Goal: Task Accomplishment & Management: Use online tool/utility

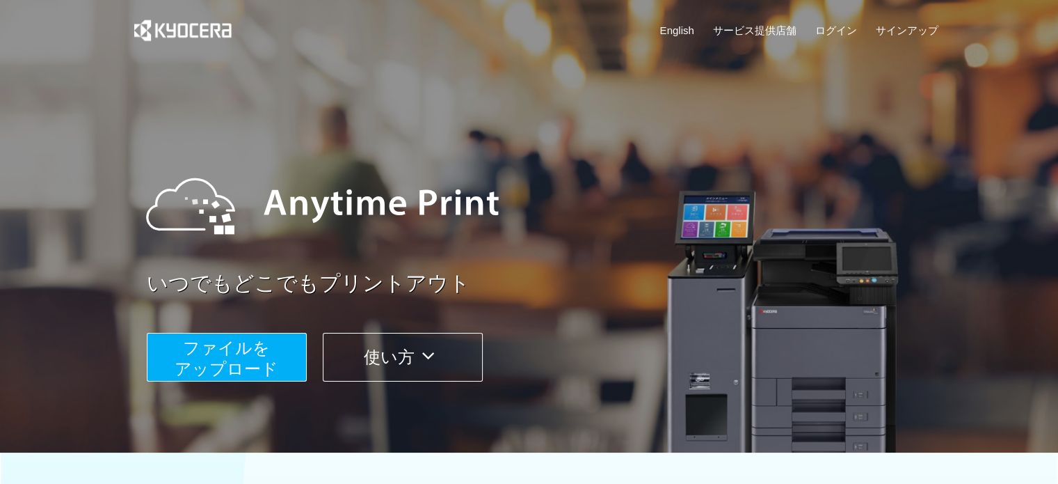
click at [218, 346] on span "ファイルを ​​アップロード" at bounding box center [227, 358] width 104 height 40
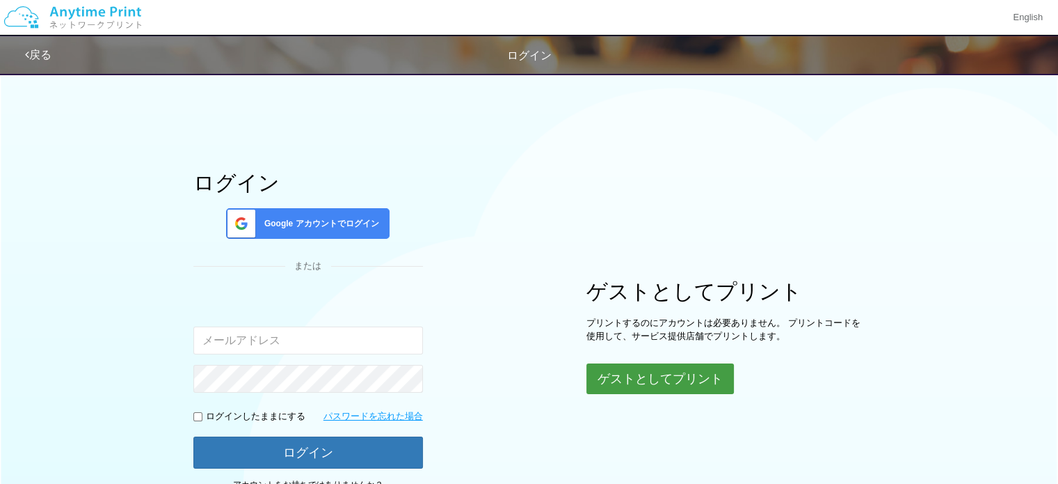
click at [653, 379] on button "ゲストとしてプリント" at bounding box center [659, 378] width 147 height 31
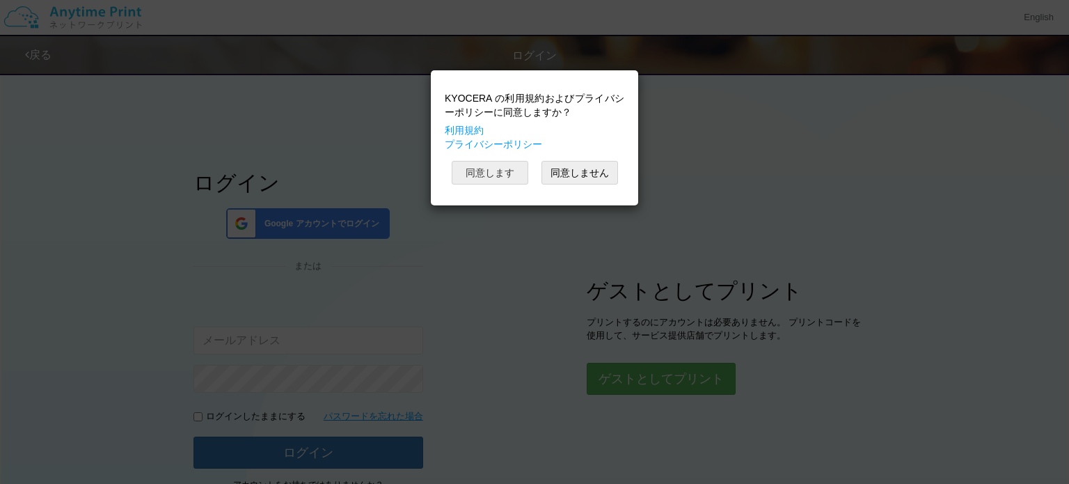
click at [514, 173] on button "同意します" at bounding box center [490, 173] width 77 height 24
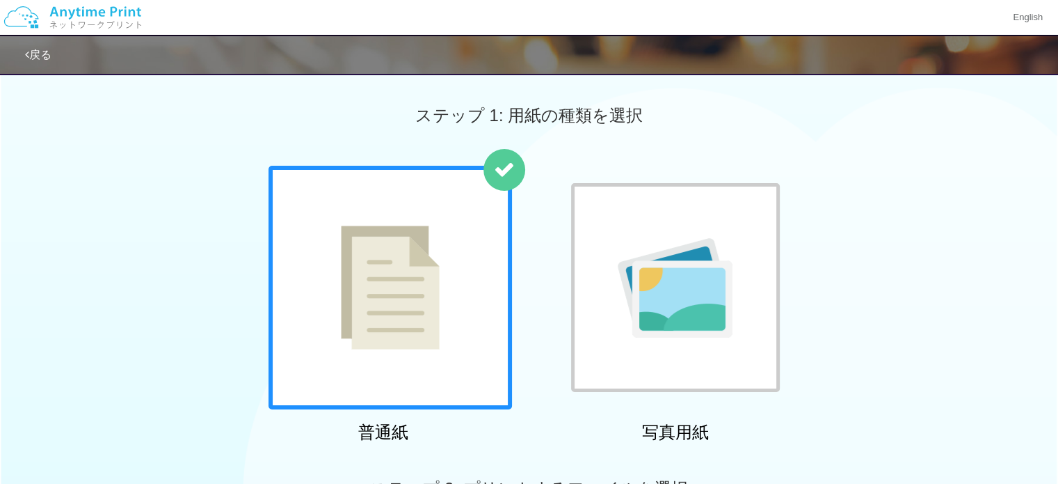
click at [401, 303] on img at bounding box center [390, 287] width 99 height 124
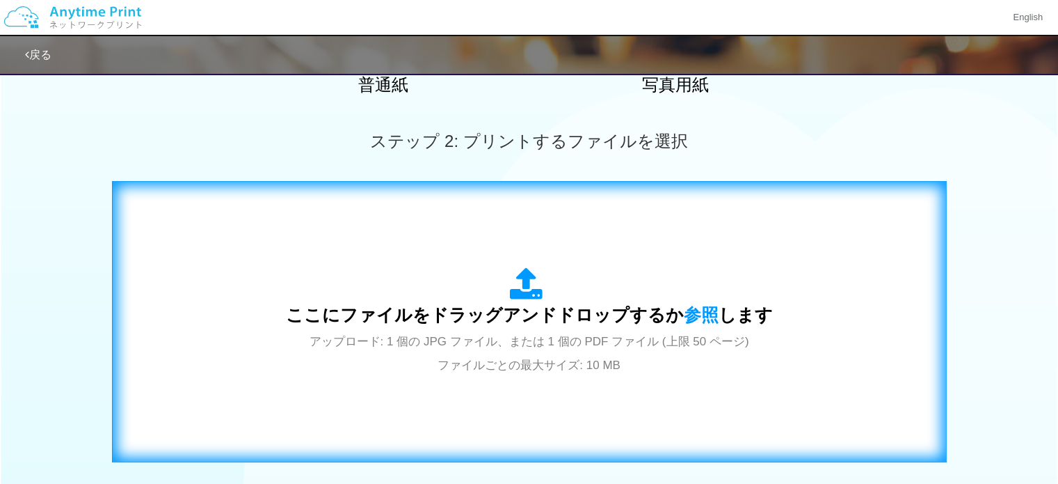
scroll to position [348, 0]
click at [488, 264] on div "ここにファイルをドラッグアンドドロップするか 参照 します アップロード: 1 個の JPG ファイル、または 1 個の PDF ファイル (上限 50 ペー…" at bounding box center [530, 321] width 806 height 252
click at [568, 324] on span "ここにファイルをドラッグアンドドロップするか 参照 します" at bounding box center [529, 313] width 487 height 19
click at [596, 283] on div "ここにファイルをドラッグアンドドロップするか 参照 します アップロード: 1 個の JPG ファイル、または 1 個の PDF ファイル (上限 50 ペー…" at bounding box center [529, 320] width 487 height 109
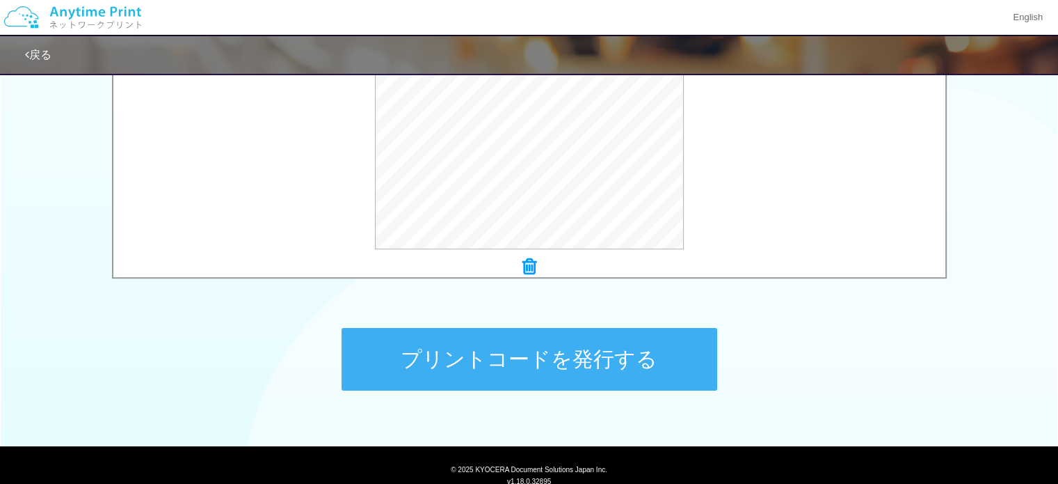
scroll to position [557, 0]
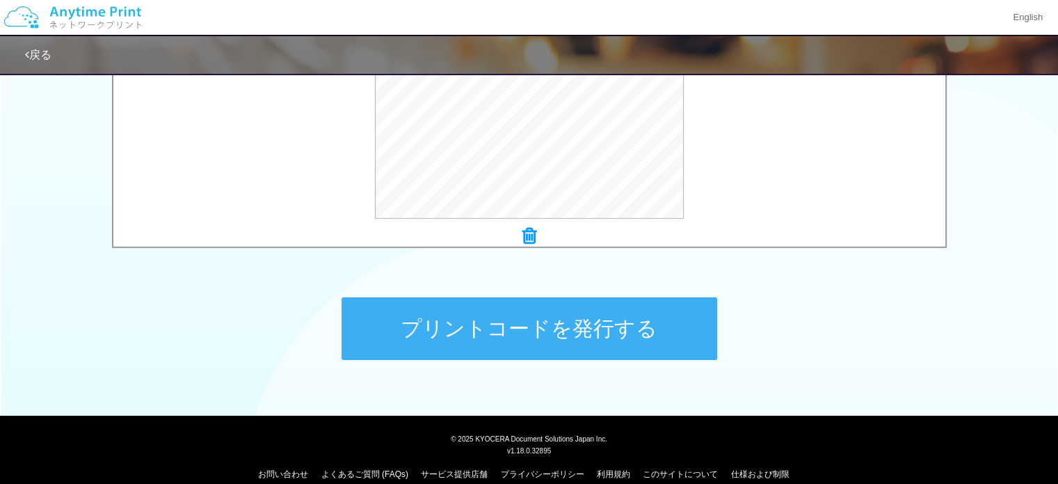
click at [373, 330] on button "プリントコードを発行する" at bounding box center [530, 328] width 376 height 63
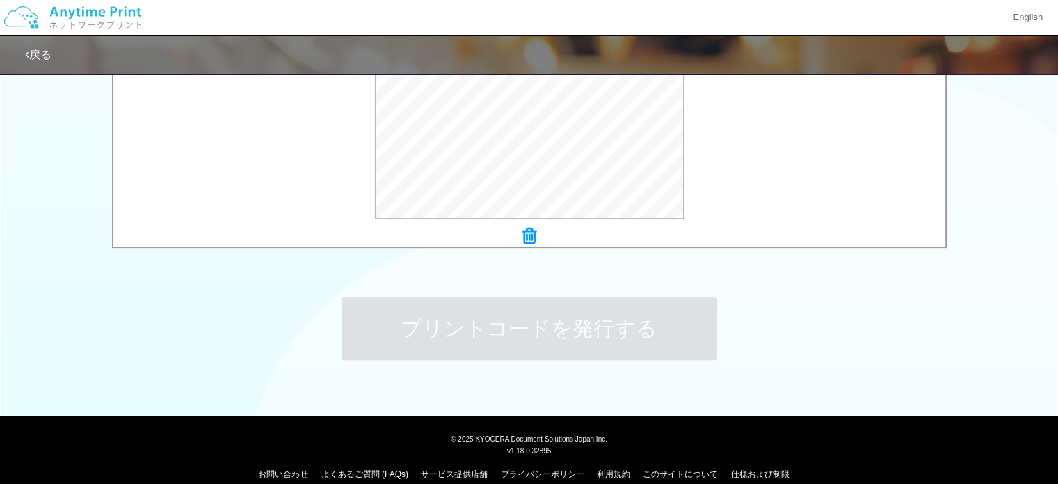
scroll to position [0, 0]
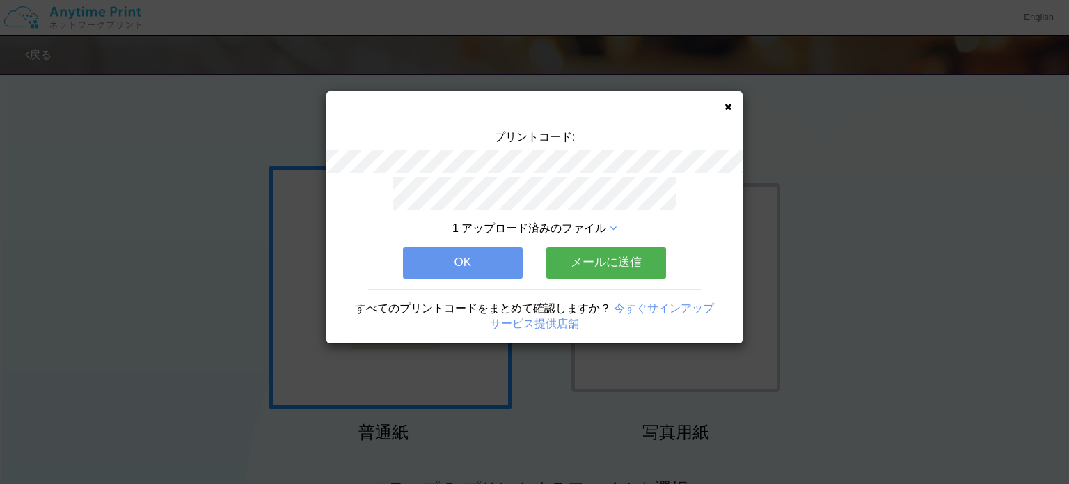
click at [593, 263] on button "メールに送信" at bounding box center [606, 262] width 120 height 31
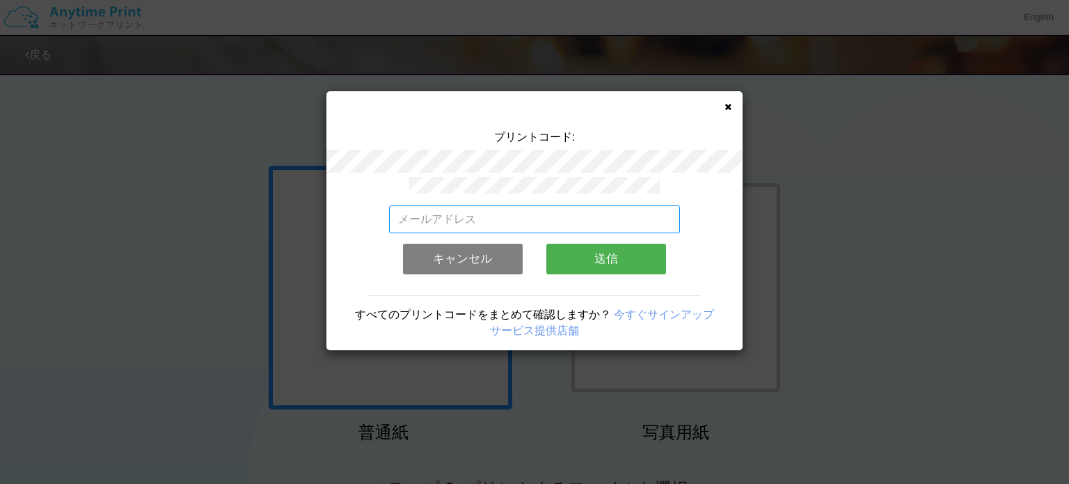
click at [545, 216] on input "email" at bounding box center [534, 219] width 291 height 28
type input "さ"
type input "[EMAIL_ADDRESS][DOMAIN_NAME]"
click at [591, 256] on button "送信" at bounding box center [606, 258] width 120 height 31
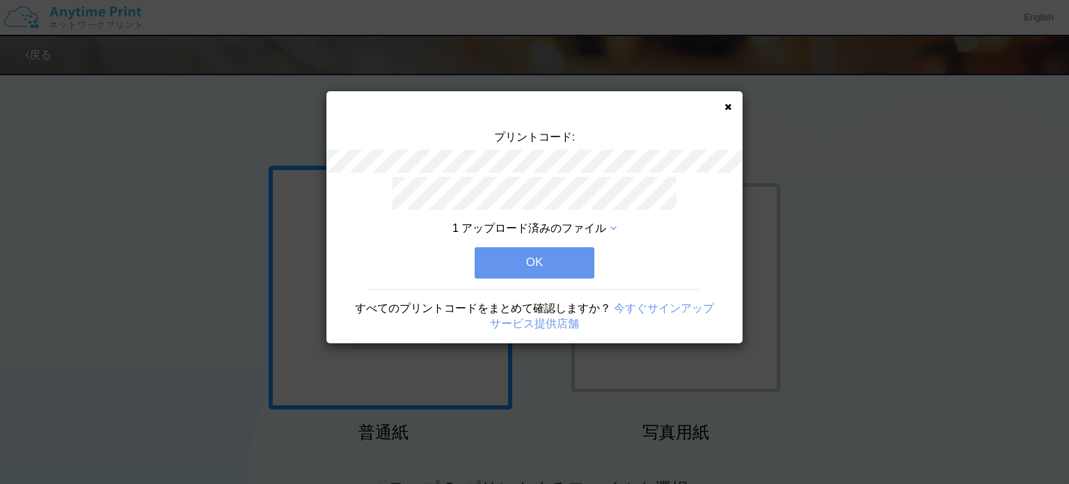
click at [557, 259] on button "OK" at bounding box center [534, 262] width 120 height 31
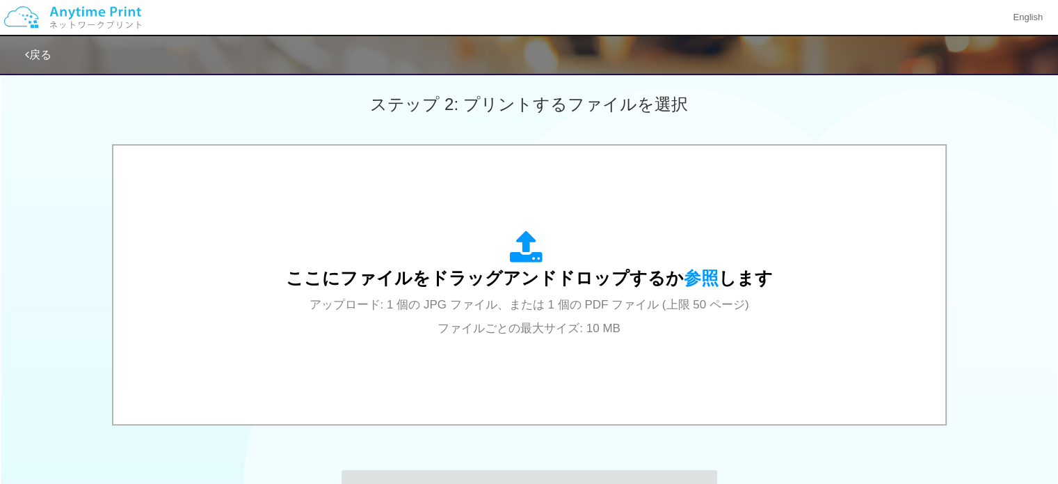
scroll to position [487, 0]
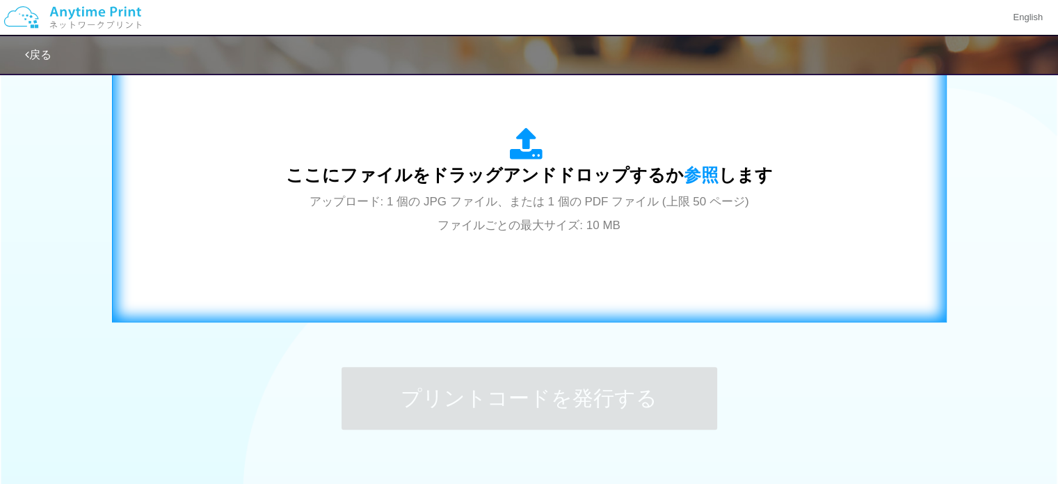
click at [522, 169] on span "ここにファイルをドラッグアンドドロップするか 参照 します" at bounding box center [529, 174] width 487 height 19
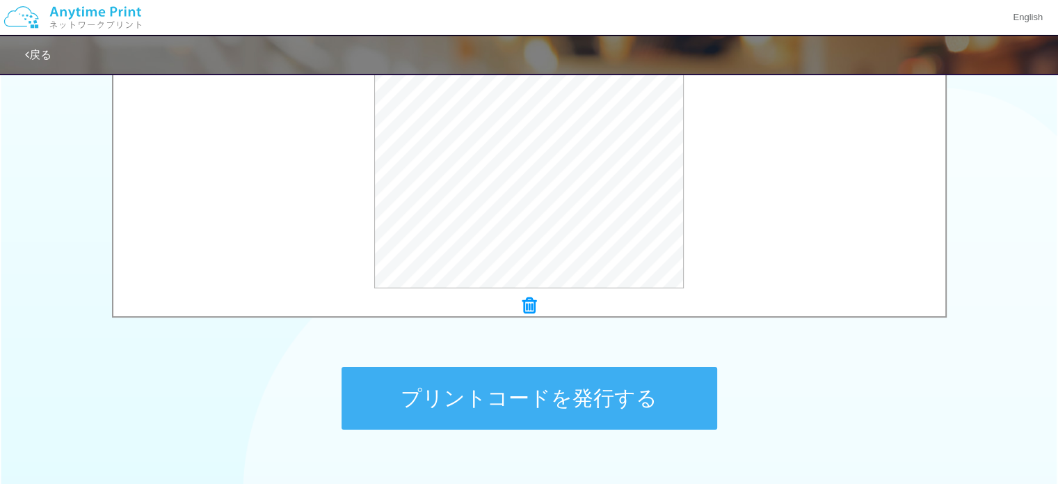
click at [537, 396] on button "プリントコードを発行する" at bounding box center [530, 398] width 376 height 63
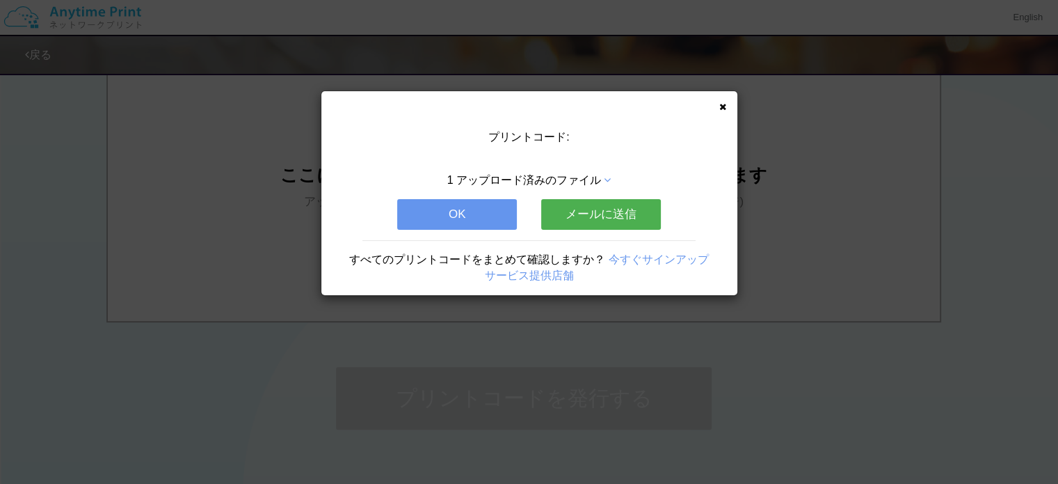
scroll to position [0, 0]
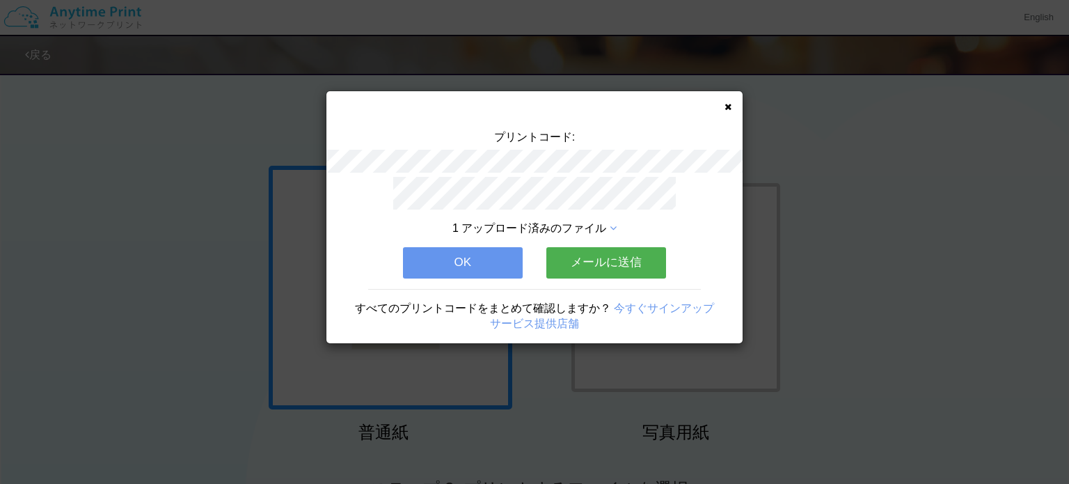
click at [583, 266] on button "メールに送信" at bounding box center [606, 262] width 120 height 31
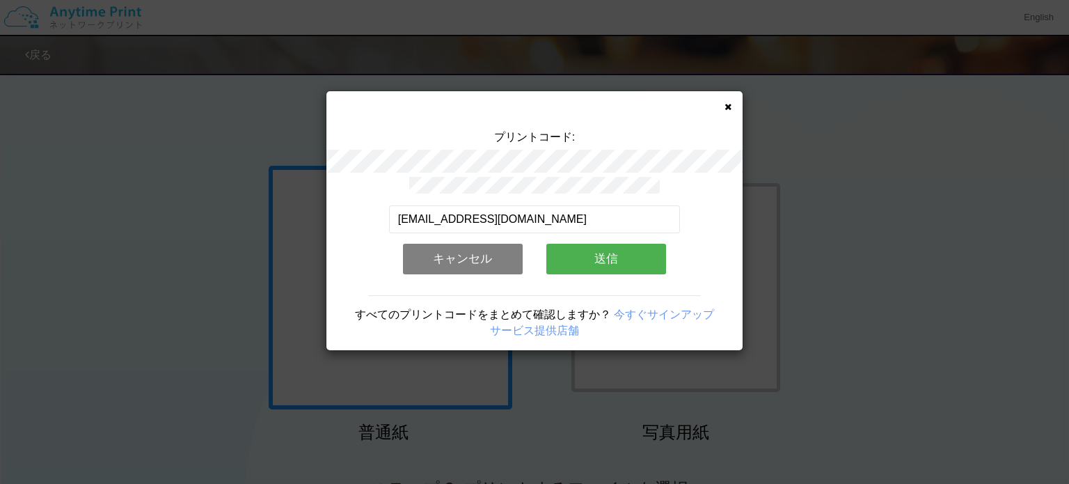
click at [583, 266] on button "送信" at bounding box center [606, 258] width 120 height 31
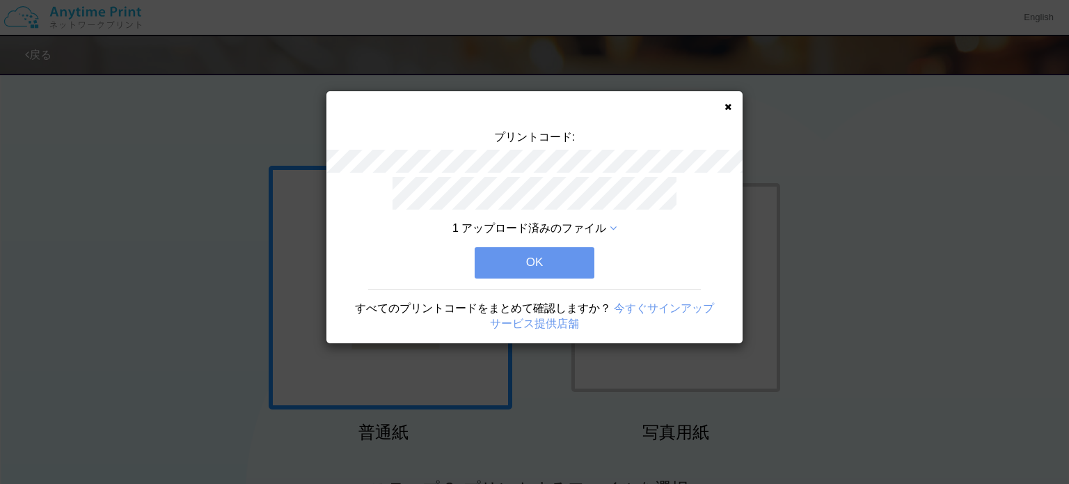
click at [580, 262] on button "OK" at bounding box center [534, 262] width 120 height 31
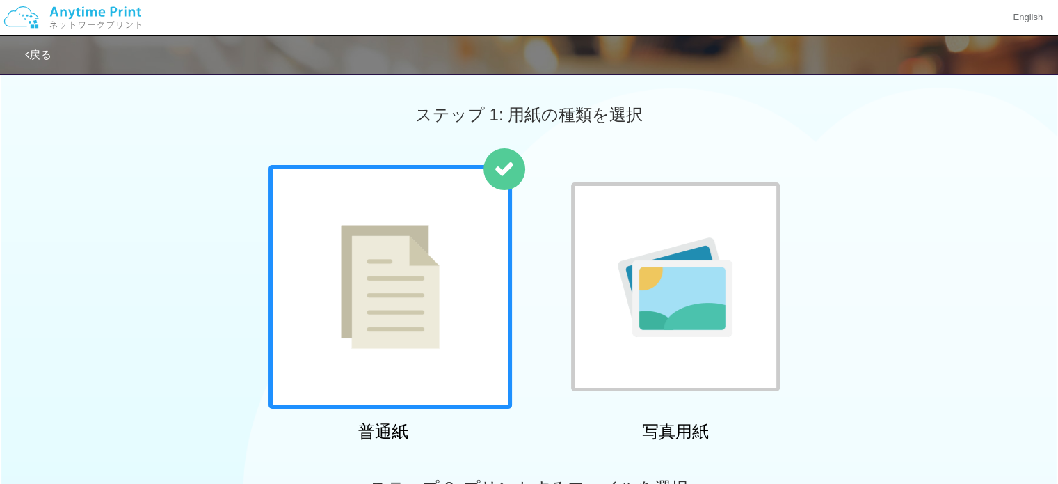
scroll to position [209, 0]
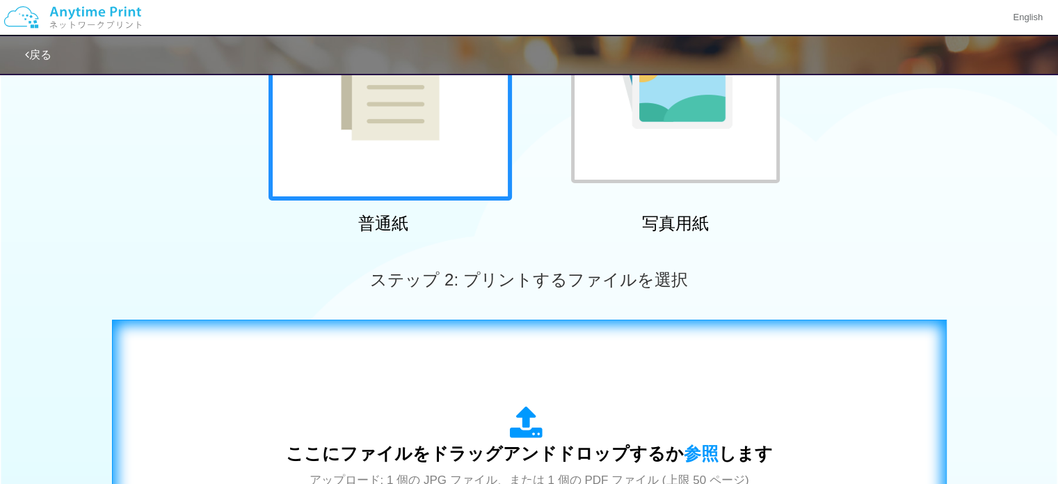
click at [477, 388] on div "ここにファイルをドラッグアンドドロップするか 参照 します アップロード: 1 個の JPG ファイル、または 1 個の PDF ファイル (上限 50 ペー…" at bounding box center [530, 460] width 806 height 252
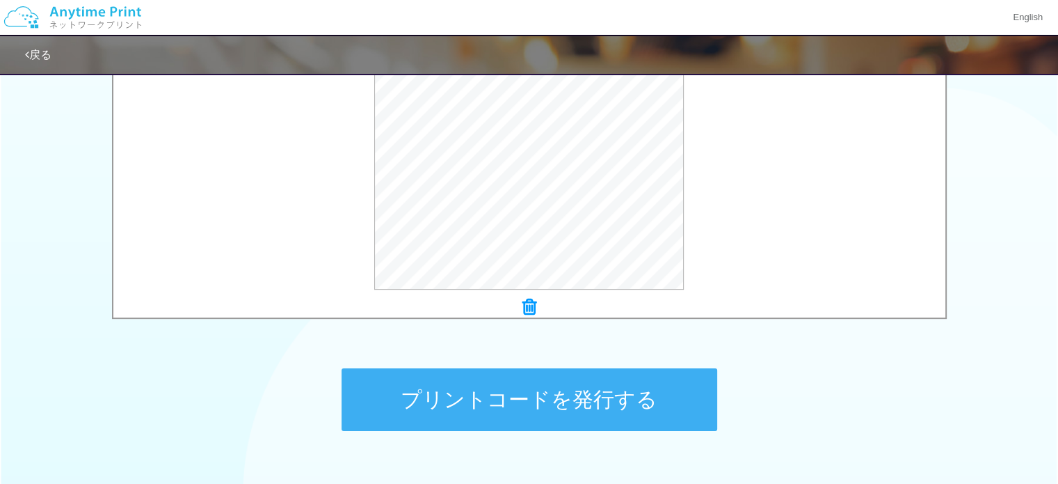
scroll to position [487, 0]
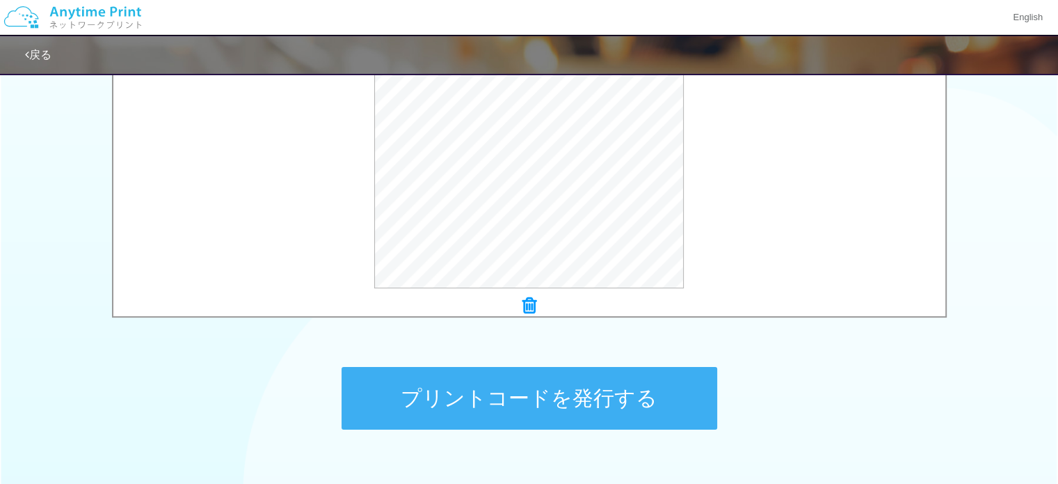
click at [536, 393] on button "プリントコードを発行する" at bounding box center [530, 398] width 376 height 63
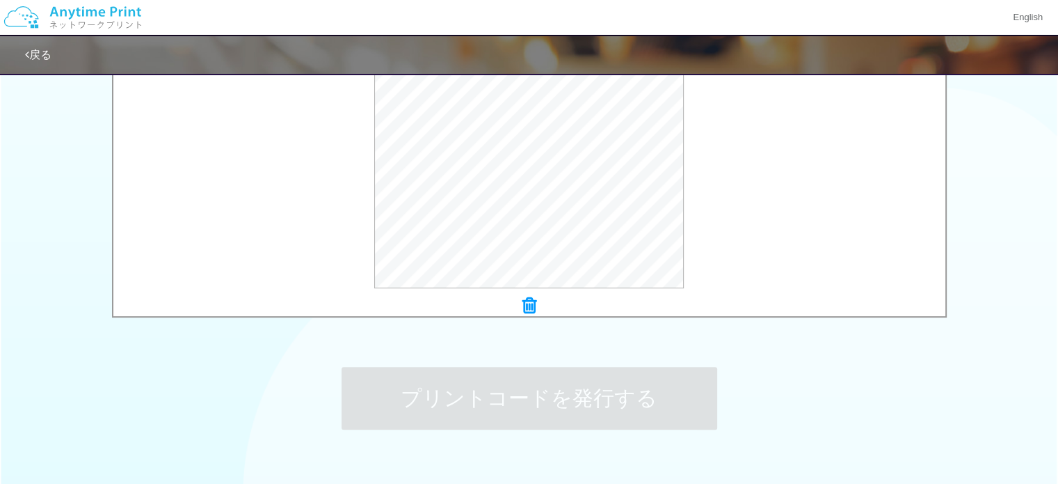
scroll to position [0, 0]
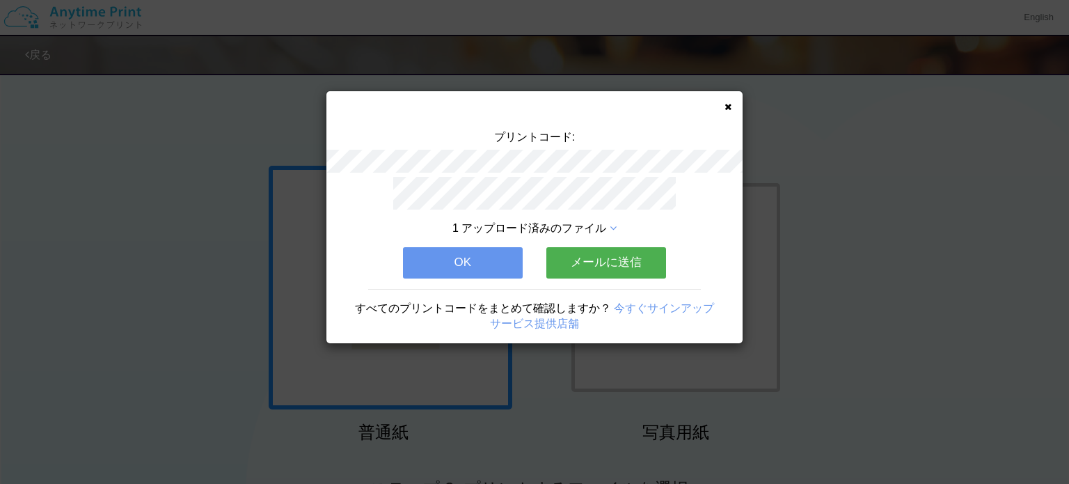
click at [575, 256] on button "メールに送信" at bounding box center [606, 262] width 120 height 31
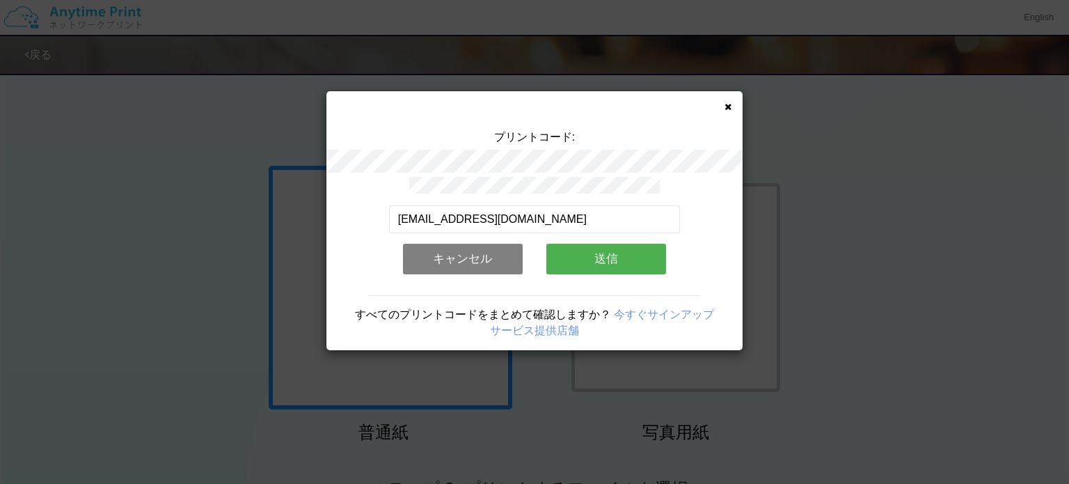
click at [574, 255] on button "送信" at bounding box center [606, 258] width 120 height 31
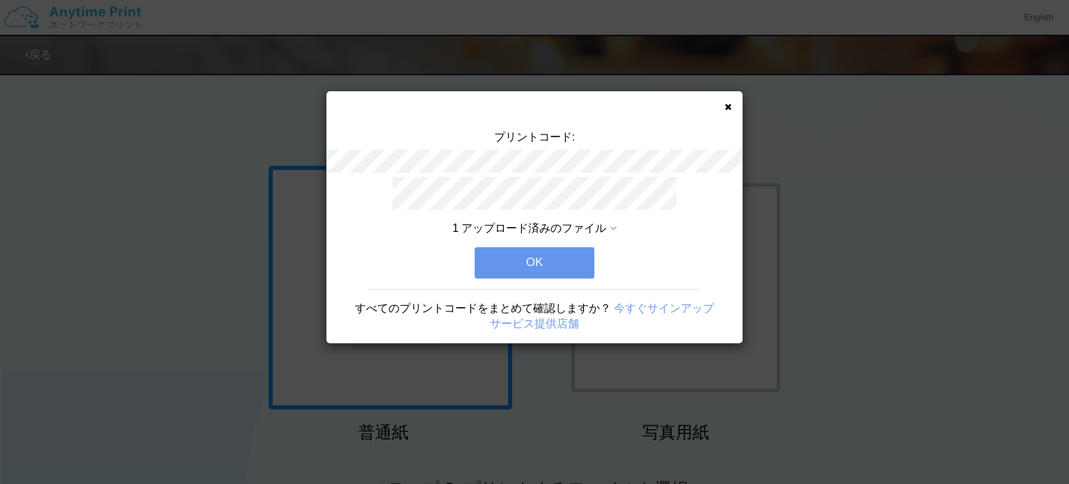
click at [557, 253] on button "OK" at bounding box center [534, 262] width 120 height 31
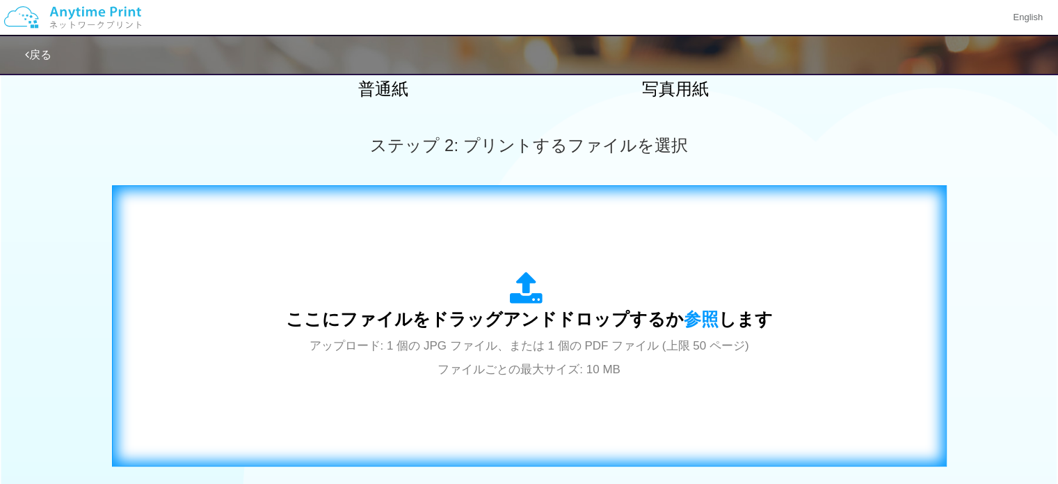
scroll to position [417, 0]
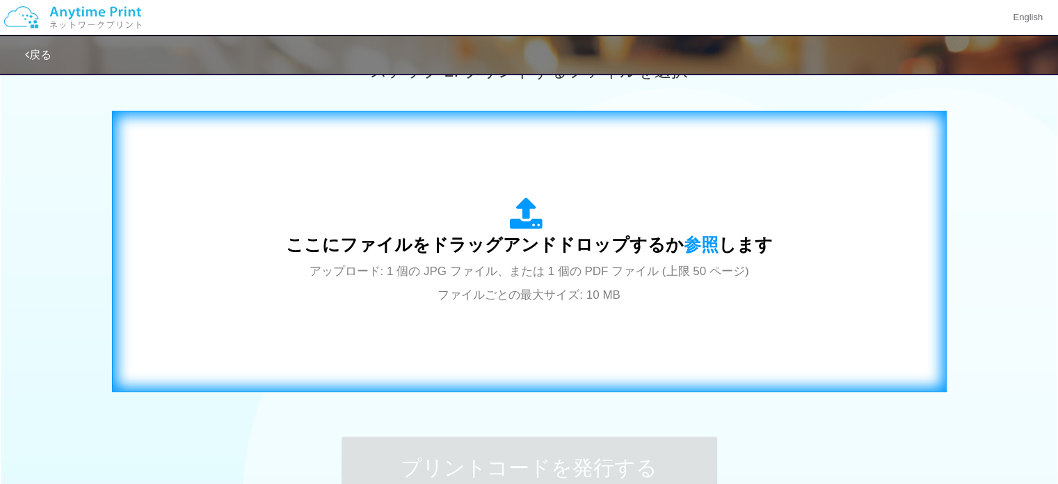
click at [497, 307] on div "ここにファイルをドラッグアンドドロップするか 参照 します アップロード: 1 個の JPG ファイル、または 1 個の PDF ファイル (上限 50 ペー…" at bounding box center [530, 251] width 806 height 252
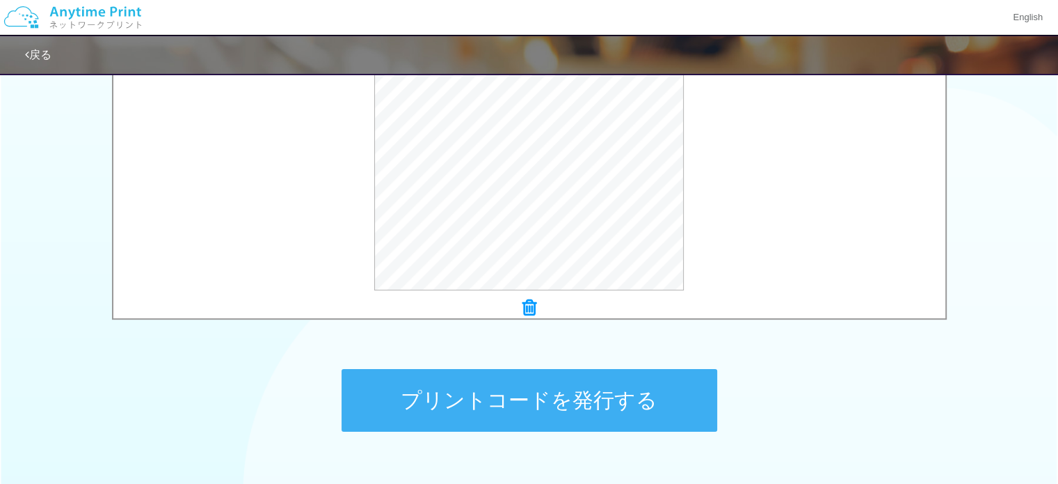
scroll to position [574, 0]
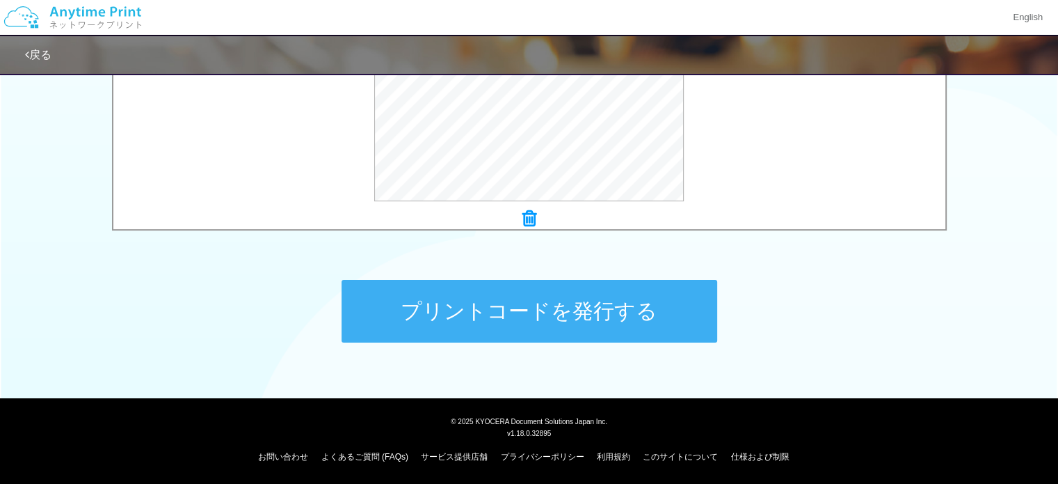
click at [512, 313] on button "プリントコードを発行する" at bounding box center [530, 311] width 376 height 63
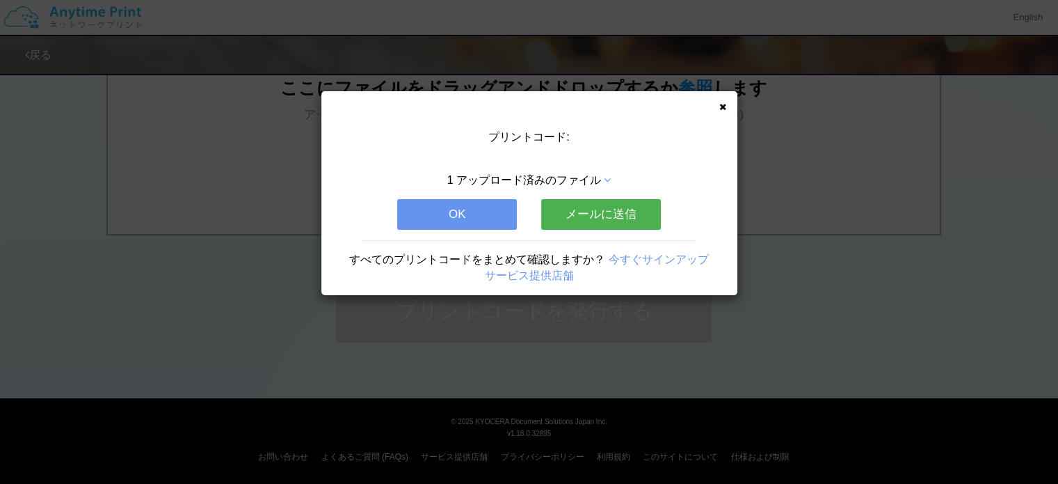
scroll to position [0, 0]
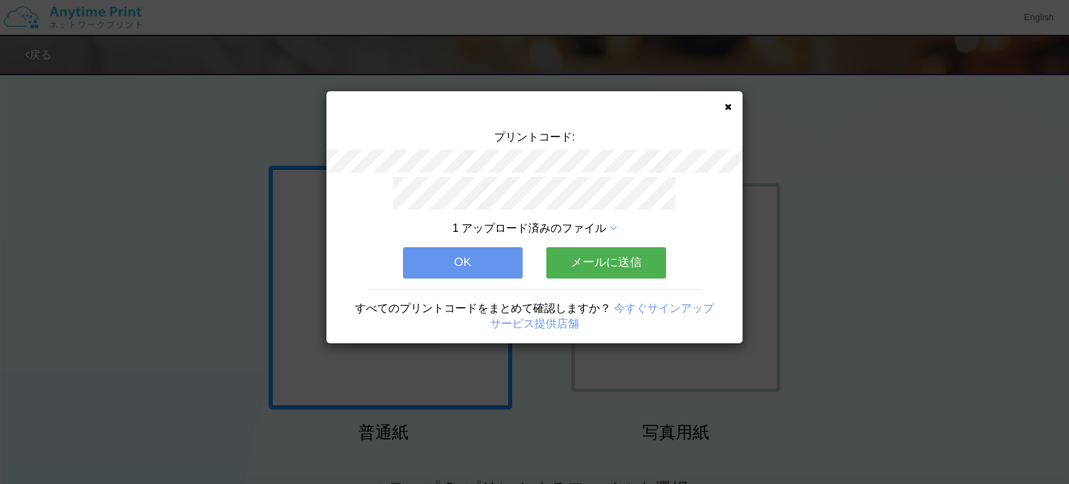
click at [598, 262] on button "メールに送信" at bounding box center [606, 262] width 120 height 31
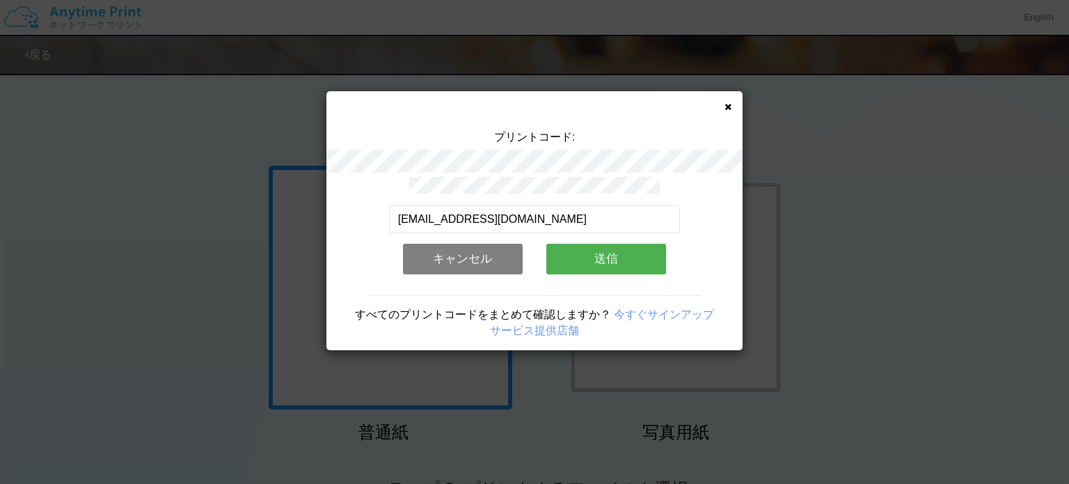
click at [598, 262] on button "送信" at bounding box center [606, 258] width 120 height 31
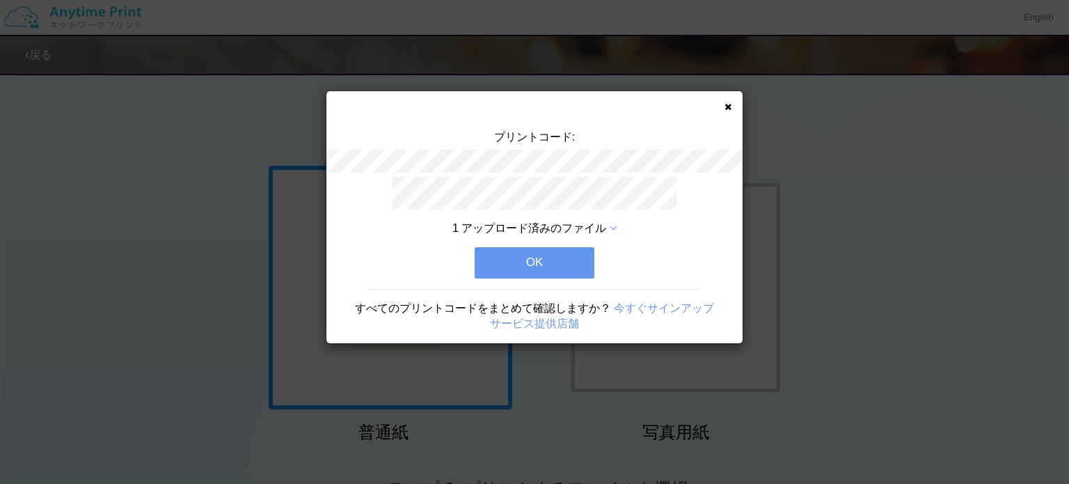
click at [555, 256] on button "OK" at bounding box center [534, 262] width 120 height 31
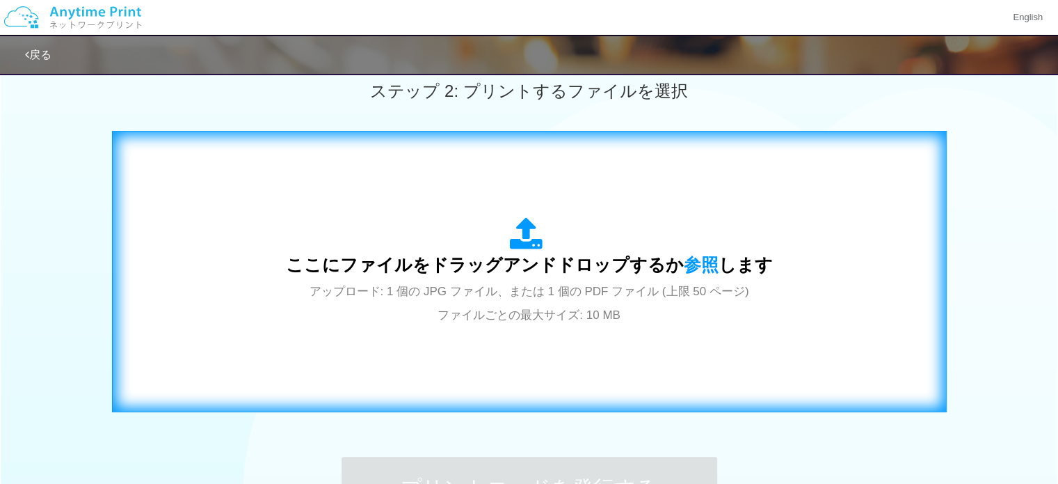
scroll to position [557, 0]
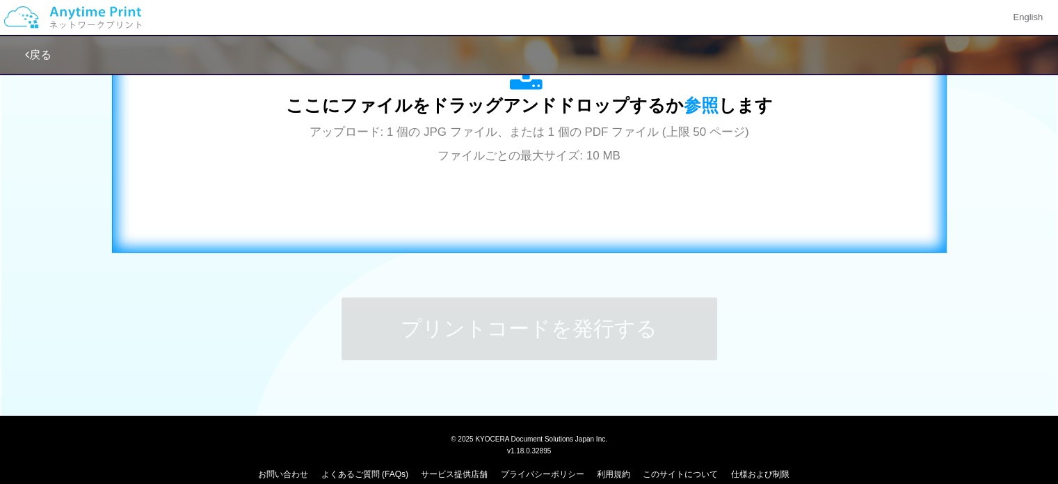
click at [533, 159] on span "アップロード: 1 個の JPG ファイル、または 1 個の PDF ファイル (上限 50 ページ) ファイルごとの最大サイズ: 10 MB" at bounding box center [530, 143] width 440 height 37
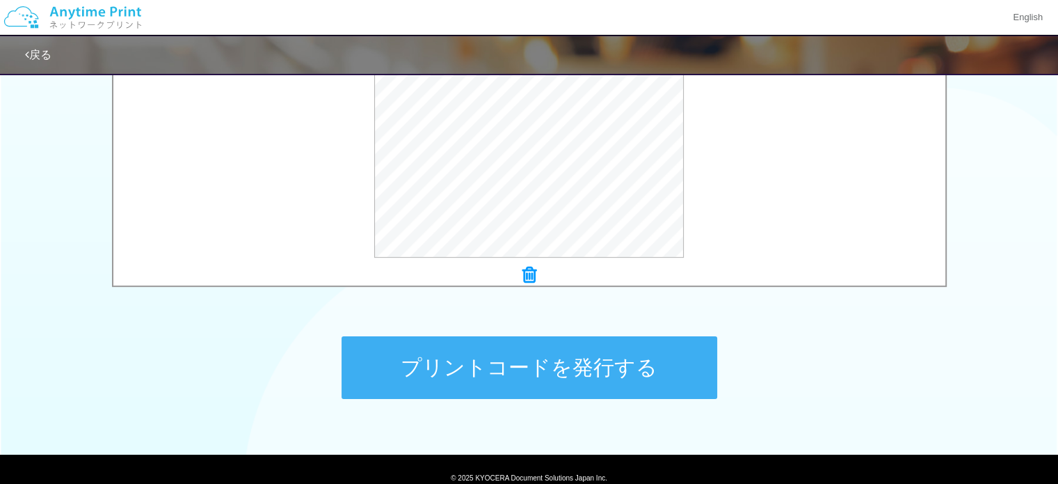
scroll to position [504, 0]
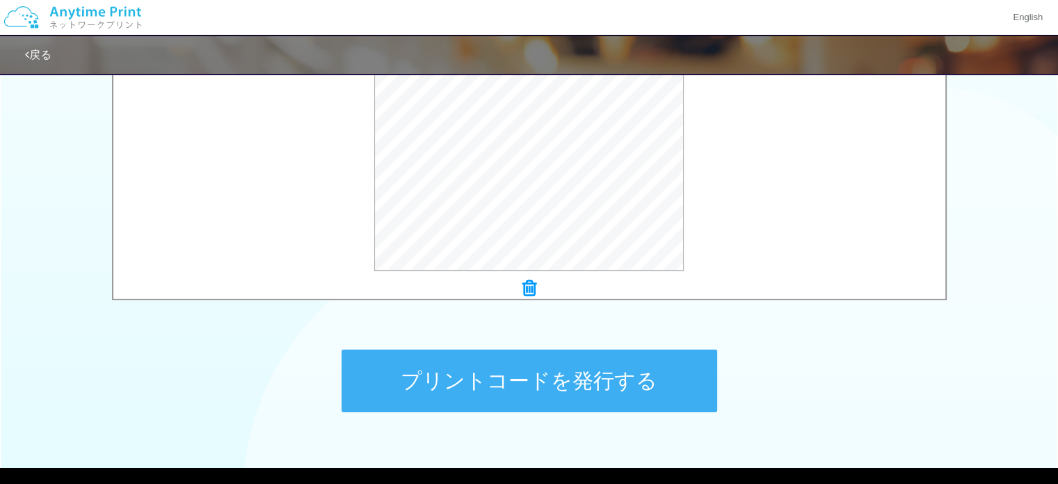
click at [545, 376] on button "プリントコードを発行する" at bounding box center [530, 380] width 376 height 63
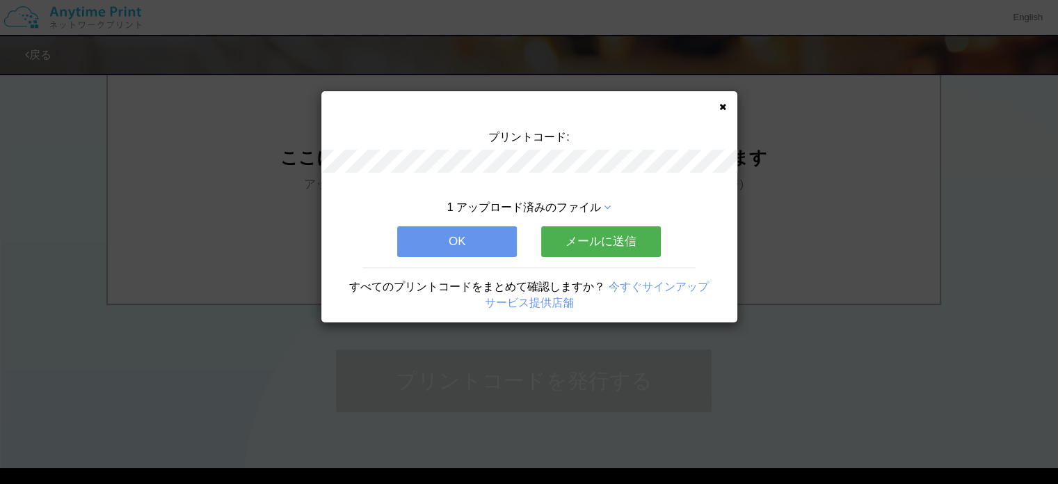
scroll to position [0, 0]
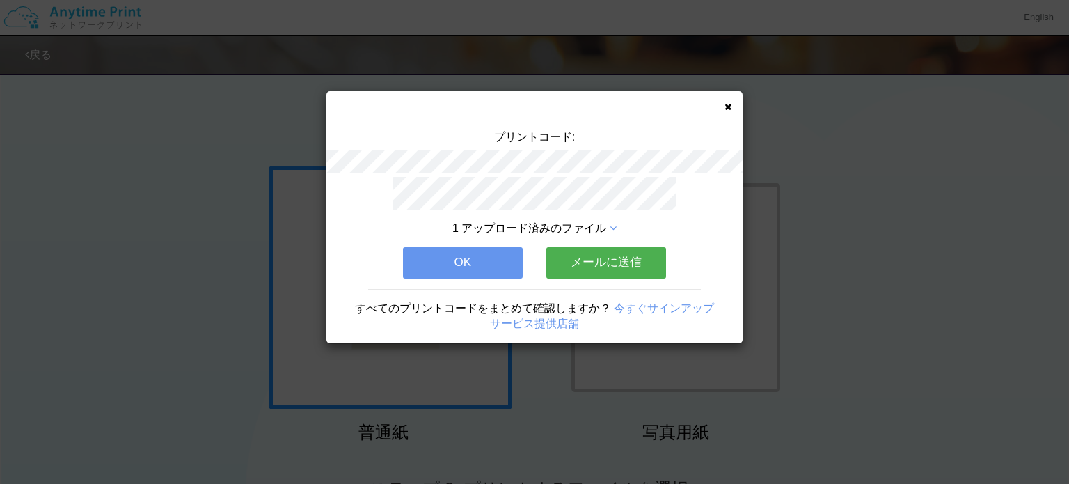
click at [608, 257] on button "メールに送信" at bounding box center [606, 262] width 120 height 31
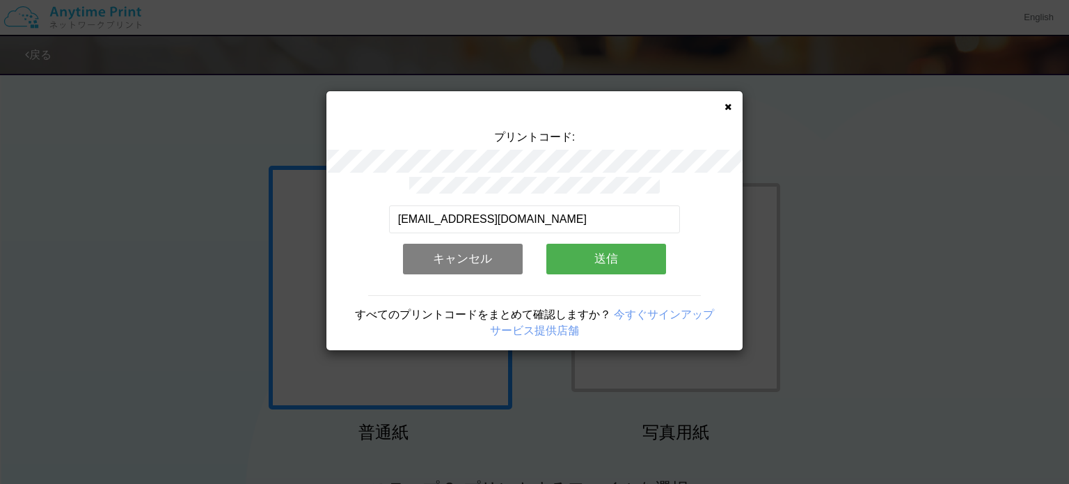
click at [557, 255] on button "送信" at bounding box center [606, 258] width 120 height 31
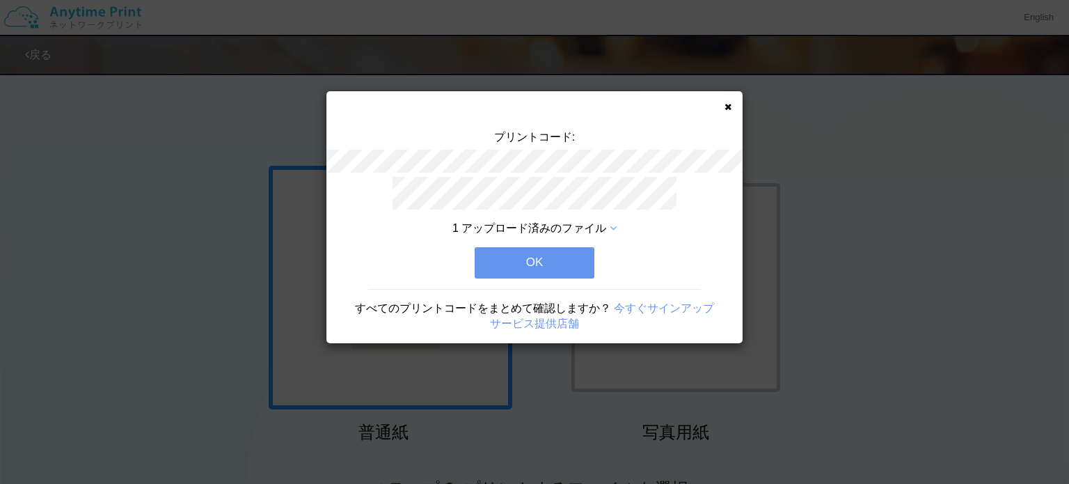
click at [546, 258] on button "OK" at bounding box center [534, 262] width 120 height 31
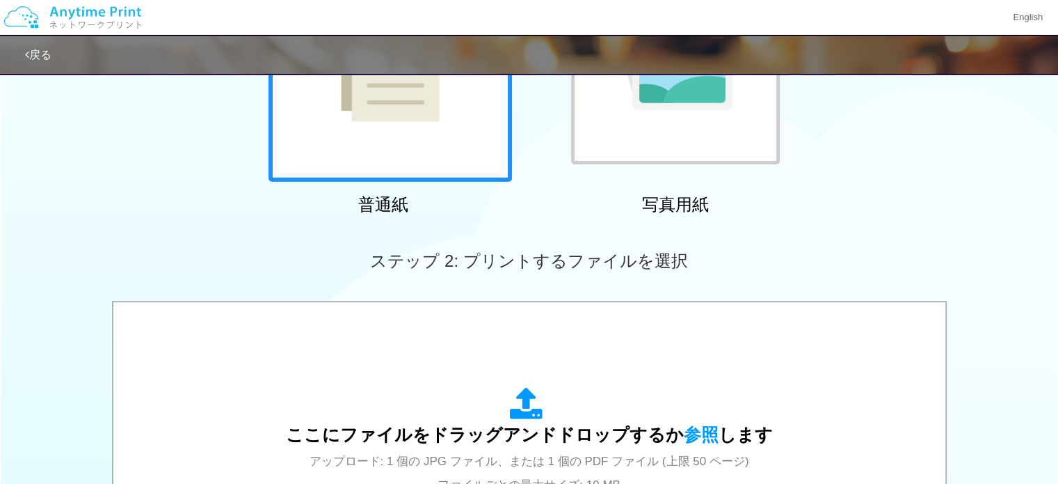
scroll to position [226, 0]
click at [57, 50] on div "戻る" at bounding box center [442, 55] width 835 height 38
click at [46, 51] on link "戻る" at bounding box center [38, 55] width 26 height 12
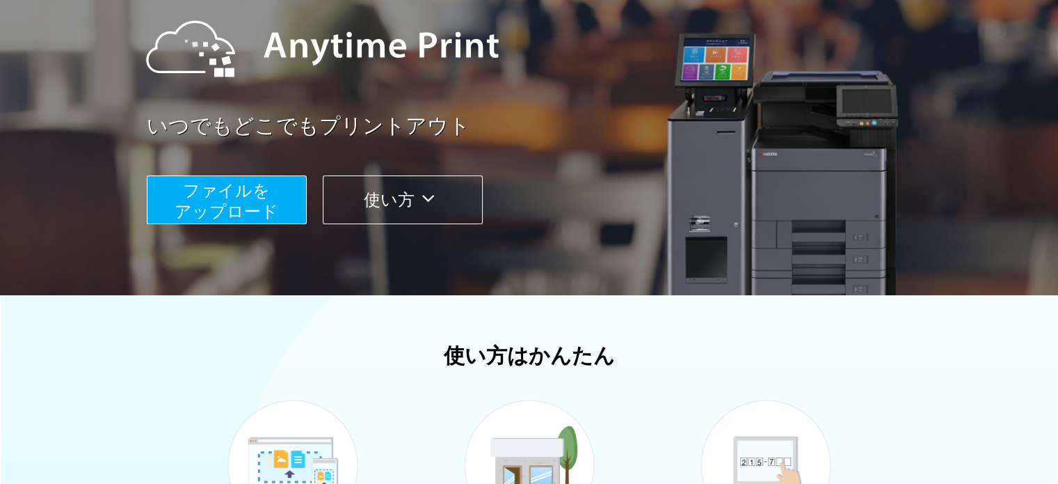
scroll to position [157, 0]
